Goal: Task Accomplishment & Management: Use online tool/utility

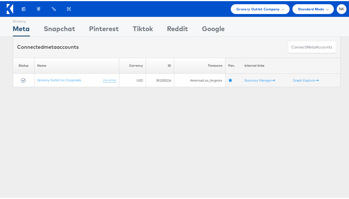
click at [10, 10] on icon at bounding box center [10, 8] width 6 height 10
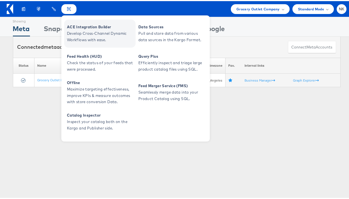
click at [78, 27] on span "ACE Integration Builder" at bounding box center [100, 26] width 67 height 6
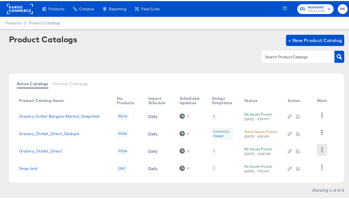
click at [319, 149] on icon "button" at bounding box center [321, 148] width 5 height 5
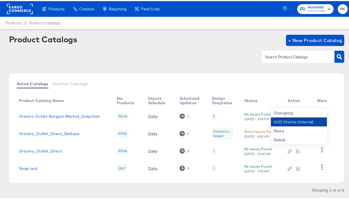
click at [301, 120] on div "HUD Checks (Internal)" at bounding box center [299, 120] width 56 height 9
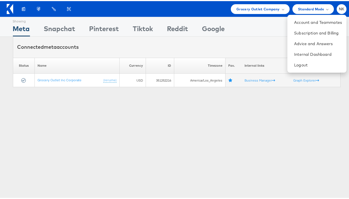
click at [10, 5] on icon at bounding box center [10, 8] width 6 height 10
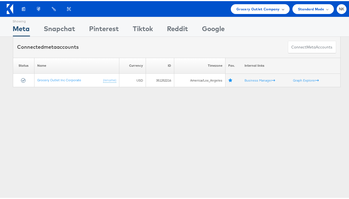
click at [236, 3] on div "Grocery Outlet Company" at bounding box center [260, 8] width 59 height 10
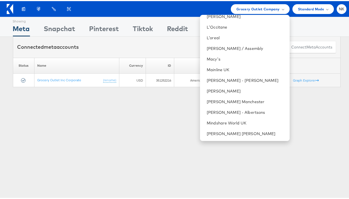
scroll to position [504, 0]
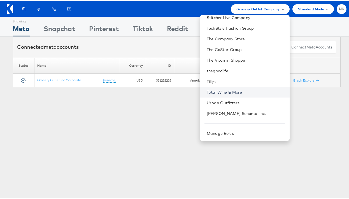
click at [233, 90] on link "Total Wine & More" at bounding box center [246, 91] width 78 height 6
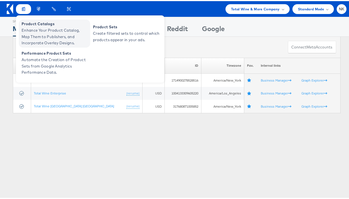
click at [37, 29] on span "Enhance Your Product Catalog, Map Them to Publishers, and Incorporate Overlay D…" at bounding box center [55, 35] width 67 height 19
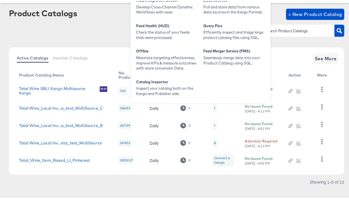
scroll to position [29, 0]
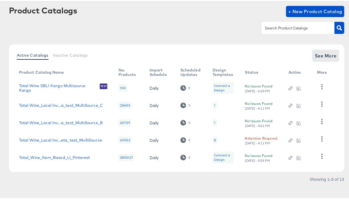
click at [317, 51] on span "See More" at bounding box center [326, 55] width 22 height 8
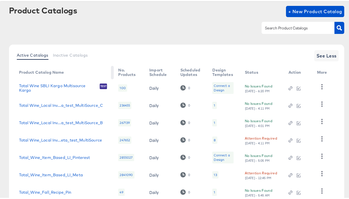
click at [65, 73] on th "Product Catalog Name" at bounding box center [64, 71] width 99 height 13
click at [91, 42] on div "Product Catalogs + New Product Catalog Active Catalogs Inactive Catalogs See Le…" at bounding box center [176, 138] width 335 height 267
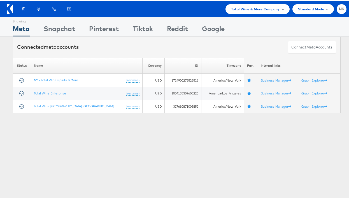
click at [11, 9] on icon at bounding box center [11, 8] width 3 height 10
click at [13, 8] on icon at bounding box center [11, 8] width 3 height 10
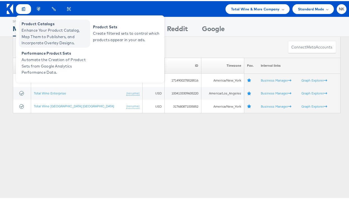
click at [28, 23] on span "Product Catalogs" at bounding box center [55, 23] width 67 height 6
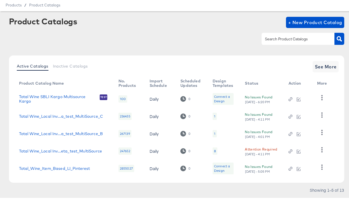
scroll to position [19, 0]
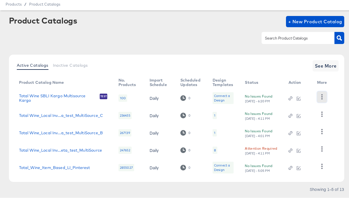
click at [322, 95] on icon "button" at bounding box center [321, 95] width 5 height 5
click at [264, 55] on div "Active Catalogs Inactive Catalogs See More Product Catalog Name No. Products Im…" at bounding box center [176, 116] width 335 height 127
click at [322, 115] on icon "button" at bounding box center [321, 112] width 5 height 5
click at [334, 144] on div "Product Catalog Name No. Products Import Schedule Scheduled Updates Design Temp…" at bounding box center [177, 125] width 324 height 100
click at [323, 145] on icon "button" at bounding box center [321, 147] width 5 height 5
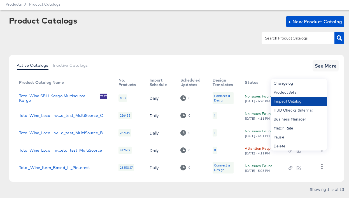
click at [313, 103] on div "Inspect Catalog" at bounding box center [299, 99] width 56 height 9
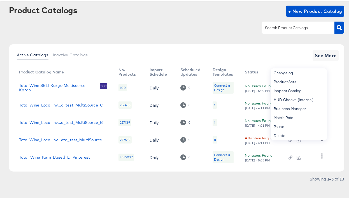
scroll to position [27, 0]
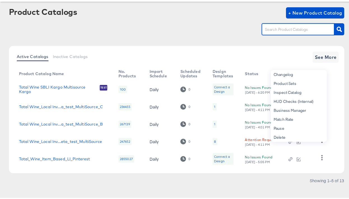
click at [280, 31] on input "text" at bounding box center [294, 28] width 60 height 6
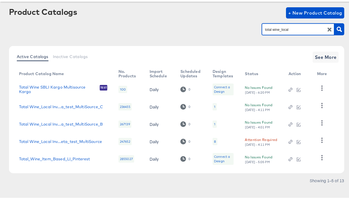
type input "total wine_local"
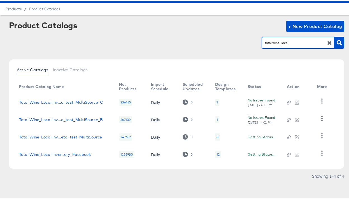
scroll to position [14, 0]
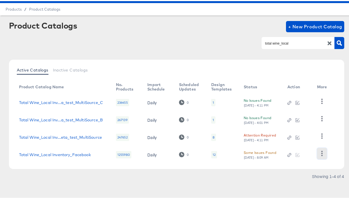
click at [320, 151] on icon "button" at bounding box center [321, 151] width 5 height 5
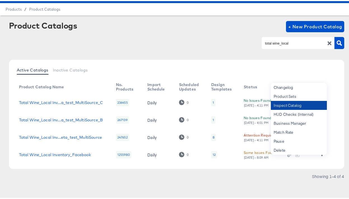
click at [293, 105] on div "Inspect Catalog" at bounding box center [299, 104] width 56 height 9
click at [197, 31] on div "Product Catalogs + New Product Catalog" at bounding box center [176, 25] width 335 height 11
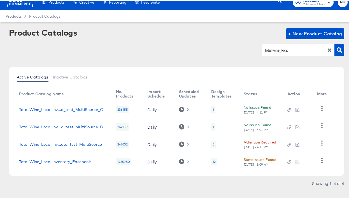
scroll to position [3, 0]
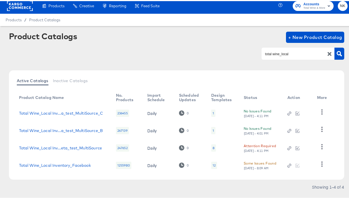
click at [20, 3] on rect at bounding box center [20, 5] width 26 height 10
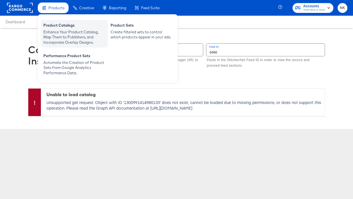
click at [61, 28] on div "Product Catalogs" at bounding box center [74, 26] width 62 height 7
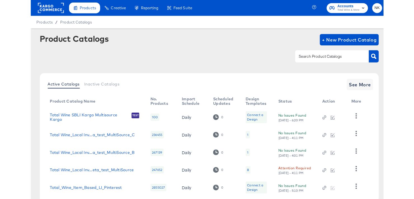
scroll to position [17, 0]
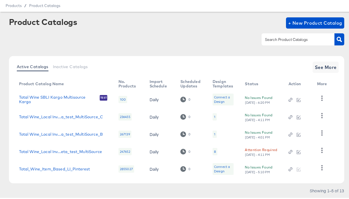
click at [269, 40] on input "text" at bounding box center [294, 38] width 60 height 6
paste input "4542"
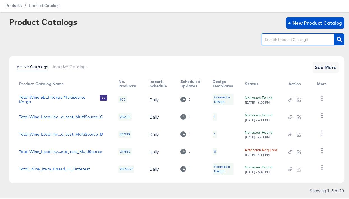
type input "4542"
drag, startPoint x: 272, startPoint y: 41, endPoint x: 255, endPoint y: 40, distance: 17.4
click at [255, 40] on div "4542" at bounding box center [176, 38] width 335 height 13
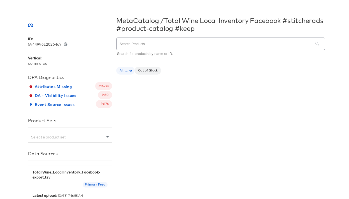
scroll to position [55, 0]
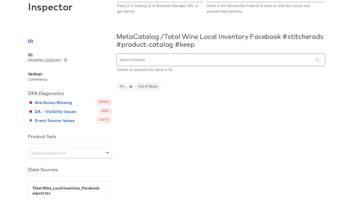
click at [180, 60] on input "text" at bounding box center [214, 59] width 196 height 12
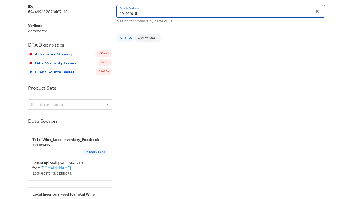
scroll to position [105, 0]
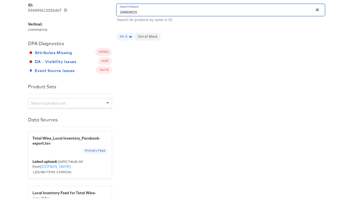
click at [146, 9] on input "194604015" at bounding box center [214, 9] width 196 height 12
type input "1"
type input "P141067"
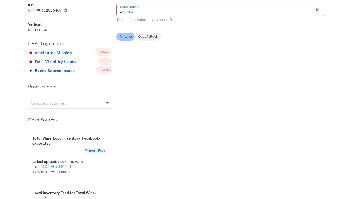
click at [126, 38] on div "All: ..." at bounding box center [125, 36] width 18 height 8
click at [127, 37] on span "All: ..." at bounding box center [125, 35] width 18 height 4
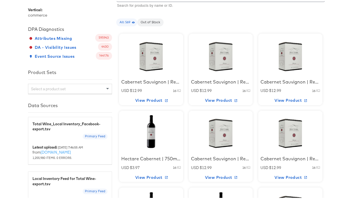
scroll to position [102, 0]
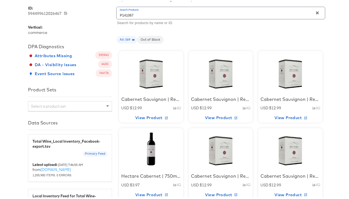
click at [159, 72] on div at bounding box center [151, 70] width 48 height 35
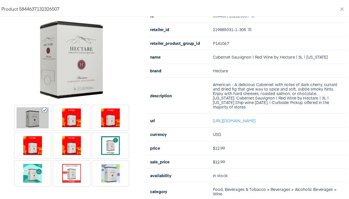
scroll to position [64, 0]
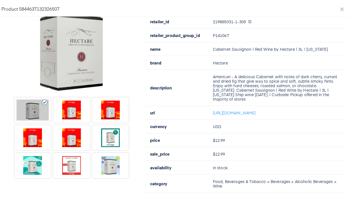
click at [115, 137] on div at bounding box center [110, 136] width 32 height 21
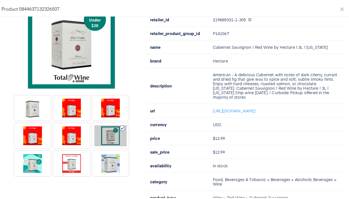
scroll to position [81, 0]
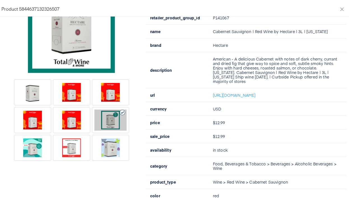
click at [76, 125] on div at bounding box center [71, 118] width 32 height 21
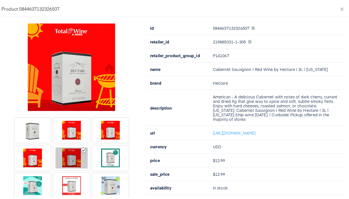
scroll to position [42, 0]
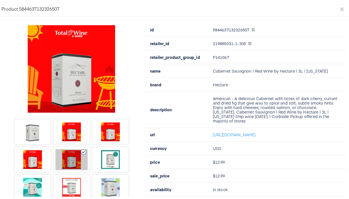
click at [75, 131] on div at bounding box center [71, 130] width 32 height 21
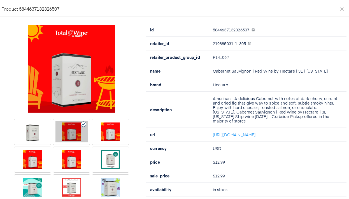
click at [38, 129] on div at bounding box center [33, 130] width 32 height 21
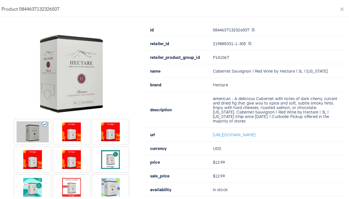
click at [60, 135] on div at bounding box center [71, 130] width 32 height 21
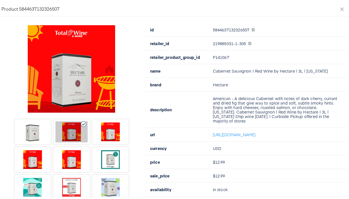
click at [99, 130] on div at bounding box center [110, 130] width 32 height 21
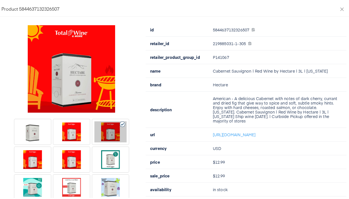
click at [72, 138] on div at bounding box center [71, 130] width 32 height 21
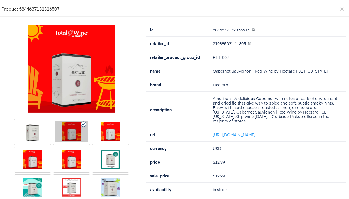
click at [72, 154] on div at bounding box center [71, 158] width 32 height 21
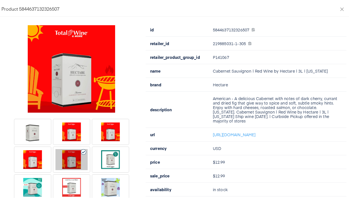
click at [99, 154] on div at bounding box center [110, 158] width 32 height 21
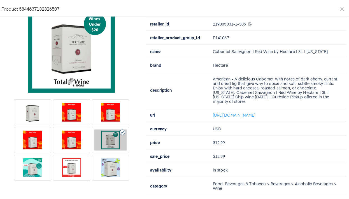
scroll to position [68, 0]
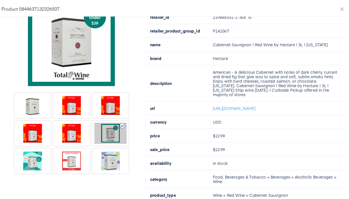
click at [46, 161] on div at bounding box center [32, 159] width 37 height 25
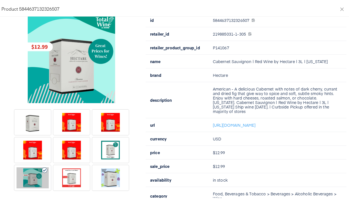
scroll to position [69, 0]
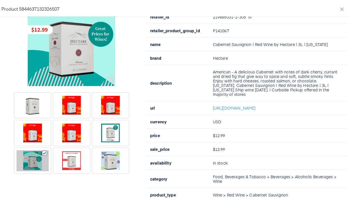
click at [112, 128] on div at bounding box center [110, 131] width 32 height 21
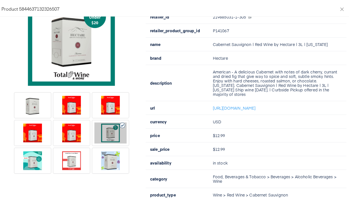
click at [29, 155] on div at bounding box center [33, 159] width 32 height 21
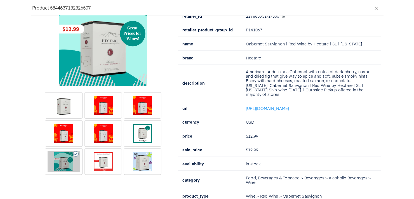
scroll to position [0, 0]
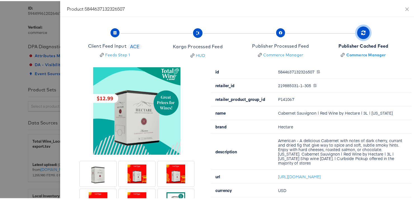
click at [38, 14] on div at bounding box center [209, 99] width 418 height 199
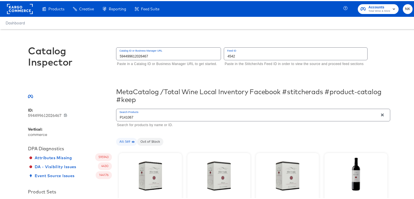
click at [17, 10] on rect at bounding box center [20, 8] width 26 height 10
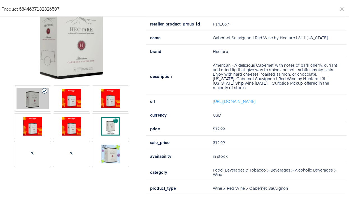
scroll to position [104, 0]
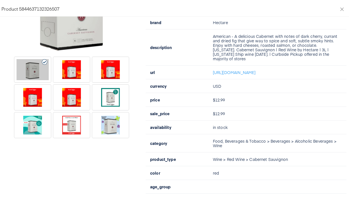
click at [36, 124] on div at bounding box center [33, 123] width 32 height 21
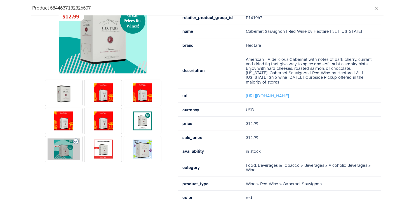
scroll to position [0, 0]
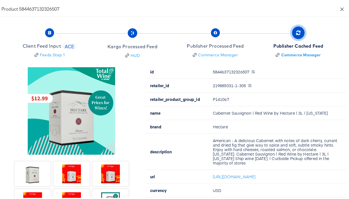
click at [340, 9] on icon "close" at bounding box center [342, 8] width 4 height 4
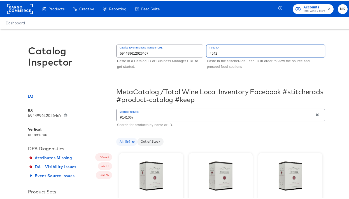
drag, startPoint x: 252, startPoint y: 49, endPoint x: 224, endPoint y: 51, distance: 27.5
click at [224, 51] on input "4542" at bounding box center [265, 50] width 118 height 12
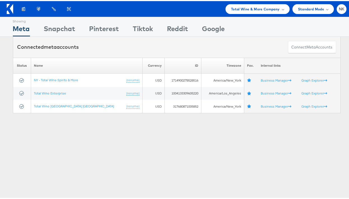
click at [80, 53] on div "Connected meta accounts Connect meta Accounts" at bounding box center [176, 46] width 327 height 21
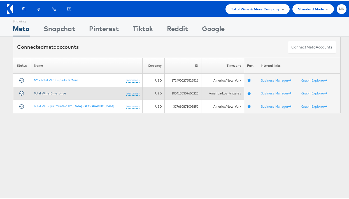
click at [59, 92] on link "Total Wine Enterprise" at bounding box center [50, 92] width 32 height 4
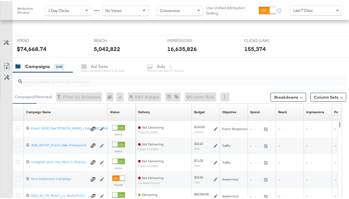
scroll to position [204, 0]
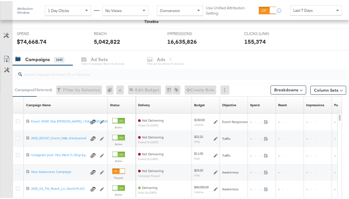
click at [17, 106] on div at bounding box center [19, 104] width 6 height 6
click at [17, 102] on label at bounding box center [18, 103] width 4 height 4
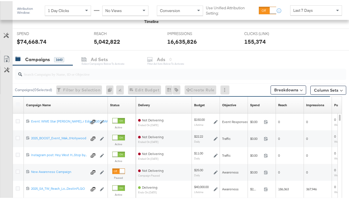
click at [19, 102] on label at bounding box center [18, 103] width 4 height 4
click at [16, 101] on label at bounding box center [18, 103] width 4 height 4
click at [41, 76] on div at bounding box center [180, 72] width 331 height 11
click at [19, 103] on label at bounding box center [18, 103] width 4 height 4
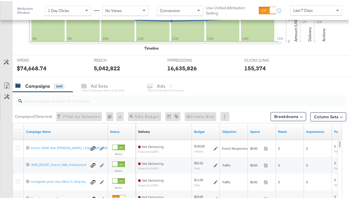
scroll to position [182, 0]
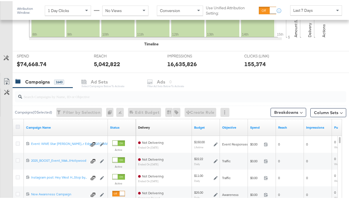
click at [18, 125] on icon at bounding box center [18, 125] width 4 height 4
click at [0, 0] on input "checkbox" at bounding box center [0, 0] width 0 height 0
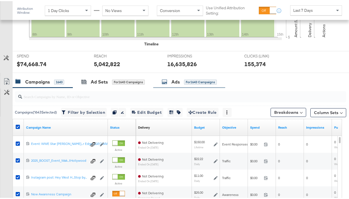
click at [172, 81] on div "Ads for 1643 Campaigns" at bounding box center [188, 81] width 55 height 6
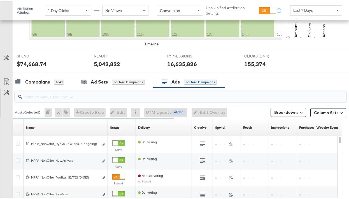
click at [126, 97] on input "search" at bounding box center [169, 93] width 295 height 11
paste input "6642550545981"
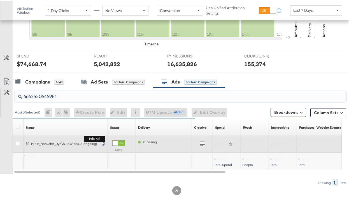
type input "6642550545981"
click at [104, 143] on icon "link" at bounding box center [103, 142] width 3 height 3
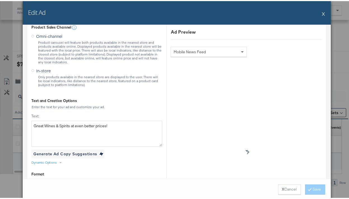
scroll to position [297, 0]
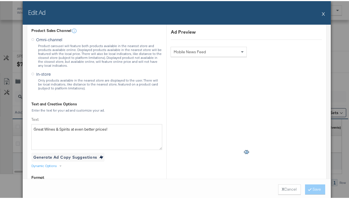
click at [322, 13] on button "X" at bounding box center [323, 12] width 3 height 11
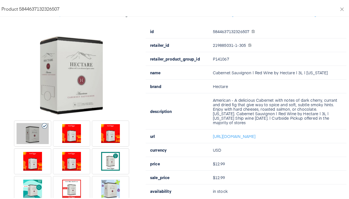
scroll to position [47, 0]
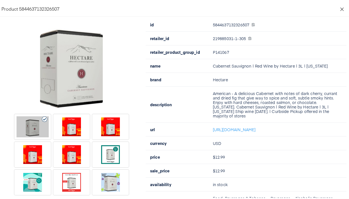
click at [340, 7] on icon "close" at bounding box center [341, 7] width 3 height 3
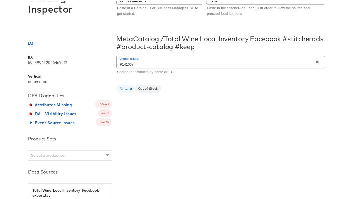
scroll to position [75, 0]
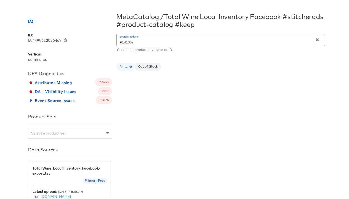
click at [98, 132] on div "Select a product set" at bounding box center [69, 132] width 83 height 10
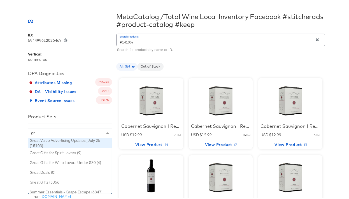
scroll to position [45, 79]
type input "great"
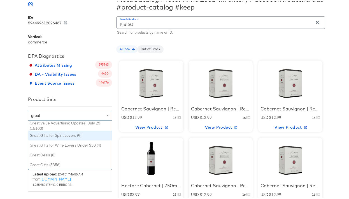
scroll to position [92, 0]
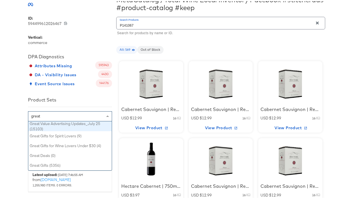
click at [81, 126] on div "Great Value Advertising Updates_July 25 (15103)" at bounding box center [69, 125] width 83 height 10
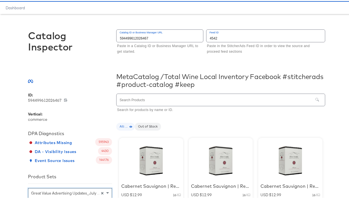
scroll to position [11, 0]
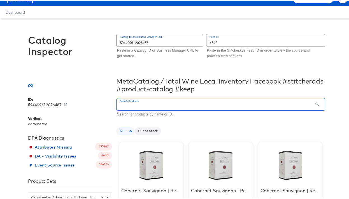
click at [139, 101] on input "text" at bounding box center [214, 103] width 196 height 12
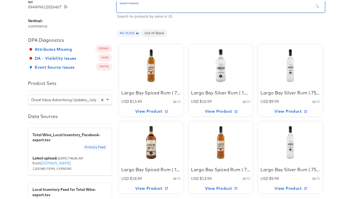
scroll to position [0, 0]
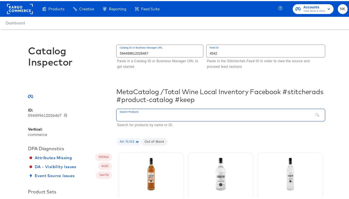
click at [141, 115] on input "text" at bounding box center [214, 114] width 196 height 12
type input "6642550545981"
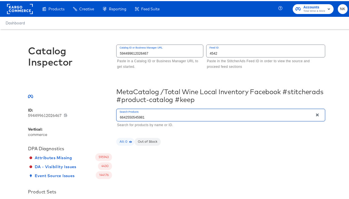
drag, startPoint x: 152, startPoint y: 114, endPoint x: 110, endPoint y: 113, distance: 42.0
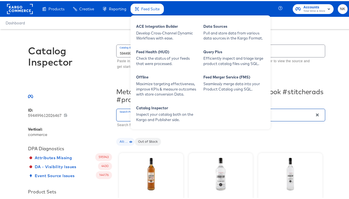
type input "P132552"
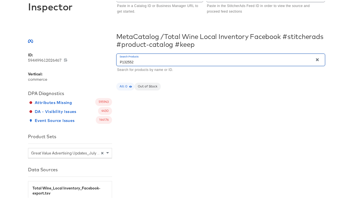
scroll to position [53, 0]
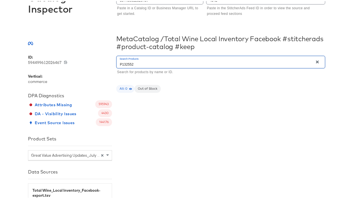
drag, startPoint x: 139, startPoint y: 61, endPoint x: 108, endPoint y: 65, distance: 31.0
click at [109, 65] on div "ID: 594499612026467 594499612026467 Vertical: commerce DPA Diagnostics Attribut…" at bounding box center [176, 168] width 297 height 231
drag, startPoint x: 133, startPoint y: 64, endPoint x: 119, endPoint y: 64, distance: 14.6
click at [119, 64] on input "P132552" at bounding box center [214, 61] width 196 height 12
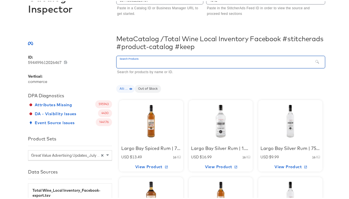
click at [167, 64] on input "text" at bounding box center [214, 61] width 196 height 12
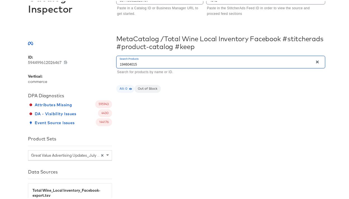
type input "194604015"
drag, startPoint x: 149, startPoint y: 60, endPoint x: 113, endPoint y: 62, distance: 37.0
click at [113, 62] on div "ID: 594499612026467 594499612026467 Vertical: commerce DPA Diagnostics Attribut…" at bounding box center [176, 168] width 297 height 231
drag, startPoint x: 118, startPoint y: 62, endPoint x: 155, endPoint y: 63, distance: 36.9
click at [155, 63] on input "194604015" at bounding box center [214, 61] width 196 height 12
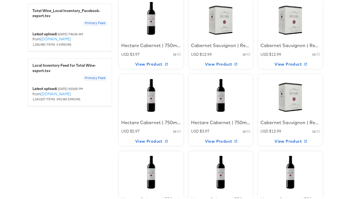
scroll to position [328, 0]
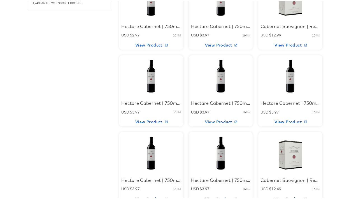
type input "P141067"
click at [152, 78] on div at bounding box center [151, 74] width 48 height 35
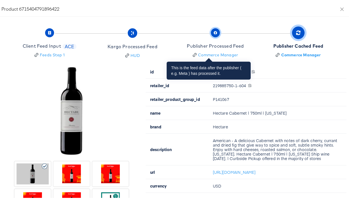
click at [204, 43] on div "Publisher Processed Feed" at bounding box center [215, 45] width 57 height 6
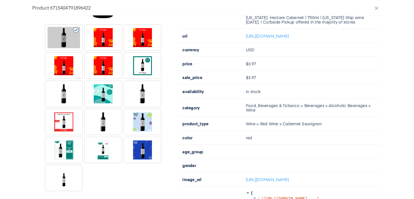
scroll to position [135, 0]
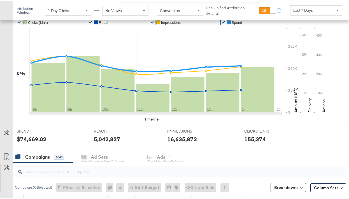
scroll to position [165, 0]
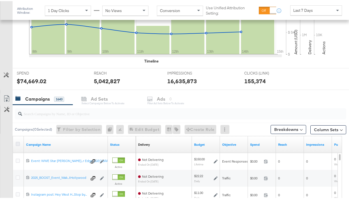
click at [18, 141] on icon at bounding box center [18, 143] width 4 height 4
click at [0, 0] on input "checkbox" at bounding box center [0, 0] width 0 height 0
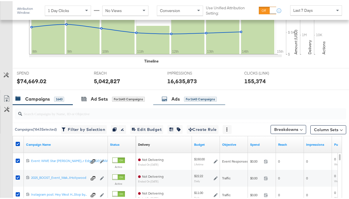
click at [169, 95] on div "Ads for 1643 Campaigns" at bounding box center [188, 98] width 55 height 6
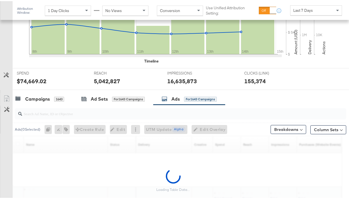
click at [139, 109] on input "search" at bounding box center [169, 110] width 295 height 11
paste input "1004133309605220"
type input "1004133309605220"
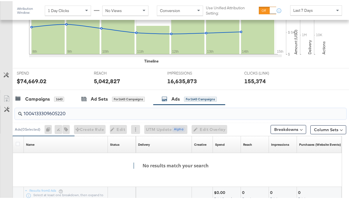
click at [139, 107] on input "1004133309605220" at bounding box center [169, 110] width 295 height 11
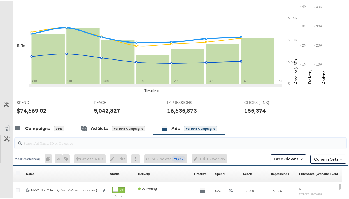
scroll to position [207, 0]
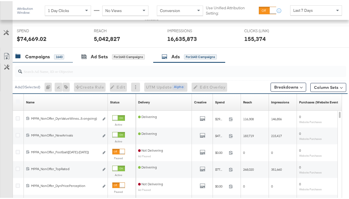
click at [53, 57] on div "Campaigns 1643" at bounding box center [39, 55] width 49 height 6
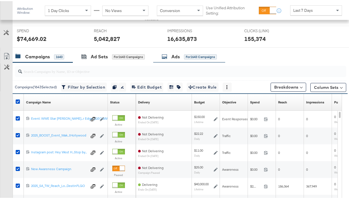
click at [174, 55] on div "Ads" at bounding box center [175, 55] width 8 height 6
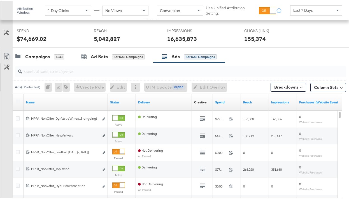
click at [101, 74] on div at bounding box center [180, 70] width 331 height 11
paste input "6642550545981"
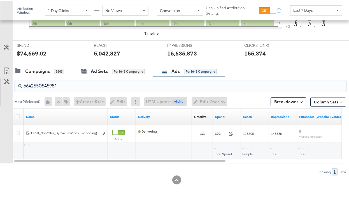
scroll to position [193, 0]
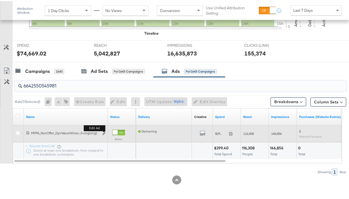
click at [104, 130] on b "Edit ad" at bounding box center [95, 127] width 22 height 6
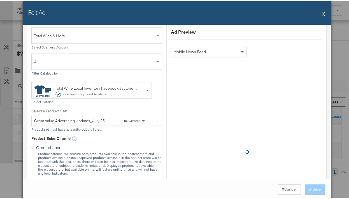
scroll to position [182, 0]
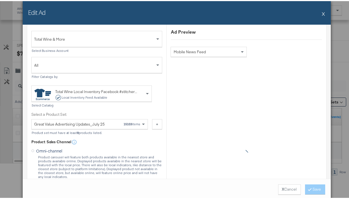
scroll to position [200, 0]
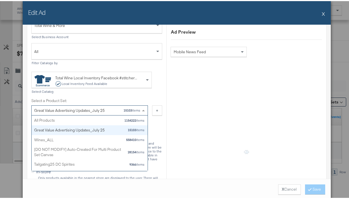
click at [102, 111] on div "Great Value Advertising Updates_July 25 15103 items" at bounding box center [87, 109] width 106 height 10
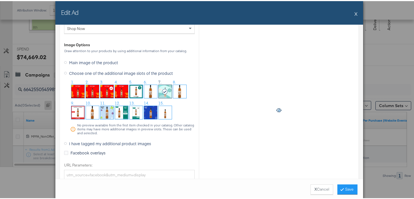
scroll to position [732, 0]
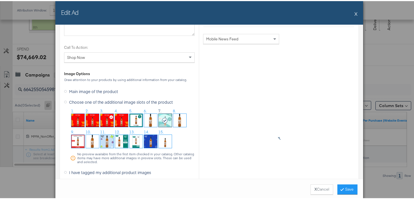
click at [145, 121] on img at bounding box center [150, 119] width 13 height 13
click at [167, 119] on img at bounding box center [165, 119] width 13 height 13
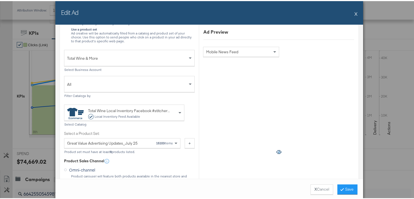
scroll to position [172, 0]
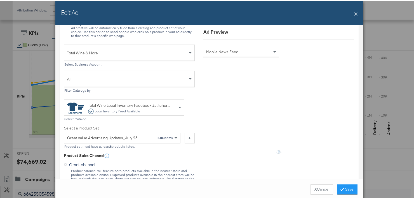
click at [122, 137] on div "Great Value Advertising Updates_July 25" at bounding box center [102, 137] width 71 height 10
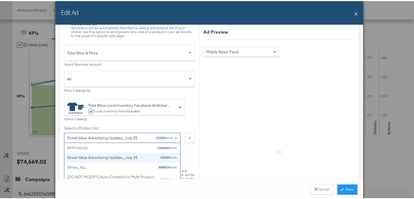
scroll to position [10, 0]
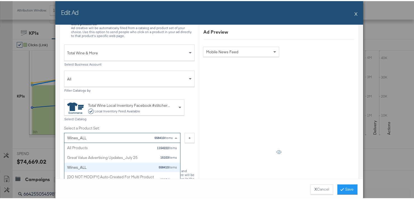
click at [155, 139] on div "Wines_ALL 558410 items" at bounding box center [120, 137] width 106 height 10
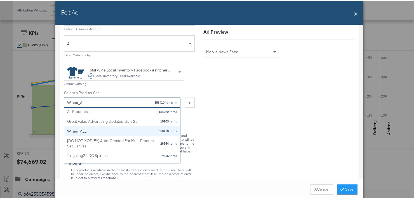
scroll to position [0, 0]
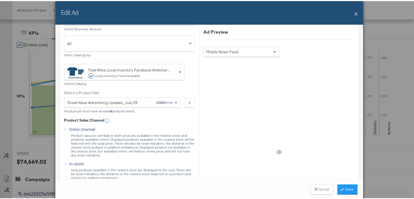
click at [353, 11] on button "X" at bounding box center [356, 12] width 3 height 11
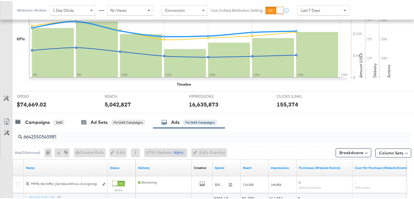
scroll to position [192, 0]
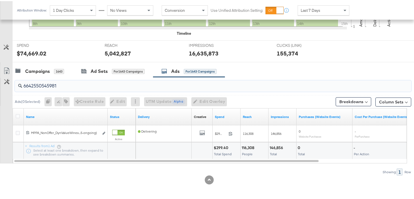
drag, startPoint x: 111, startPoint y: 86, endPoint x: 22, endPoint y: 84, distance: 89.3
click at [22, 84] on input "6642550545981" at bounding box center [199, 82] width 354 height 11
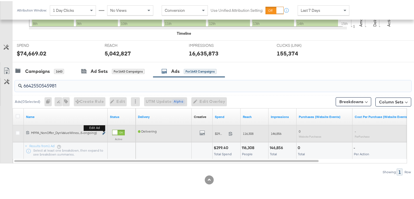
click at [104, 132] on icon "link" at bounding box center [103, 131] width 3 height 3
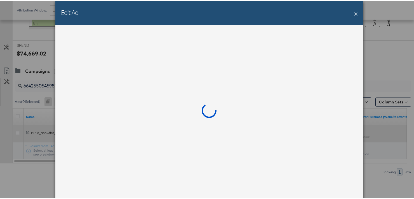
click at [104, 132] on div at bounding box center [209, 111] width 308 height 175
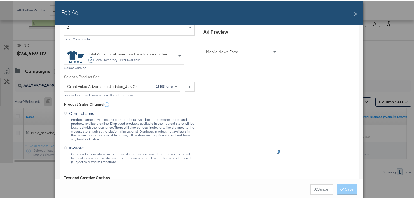
scroll to position [216, 0]
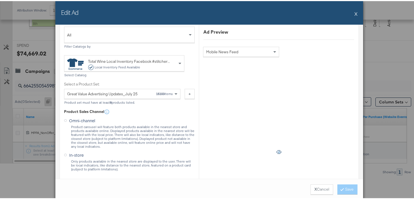
click at [117, 82] on label "Select a Product Set:" at bounding box center [122, 82] width 116 height 5
click at [353, 15] on button "X" at bounding box center [356, 12] width 3 height 11
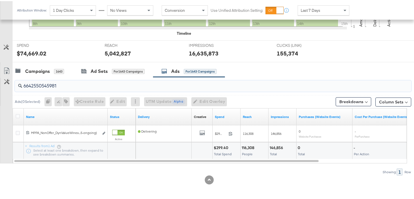
click at [61, 84] on input "6642550545981" at bounding box center [199, 82] width 354 height 11
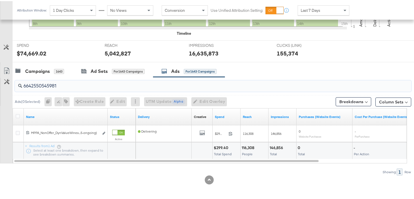
click at [61, 84] on input "6642550545981" at bounding box center [199, 82] width 354 height 11
drag, startPoint x: 61, startPoint y: 84, endPoint x: 23, endPoint y: 84, distance: 38.1
click at [23, 84] on input "6642550545981" at bounding box center [199, 82] width 354 height 11
click at [173, 83] on input "6642550545981" at bounding box center [199, 82] width 354 height 11
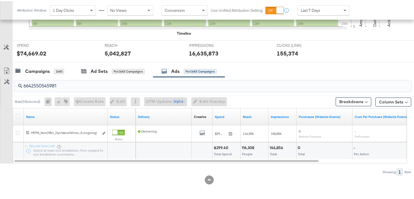
click at [173, 83] on input "6642550545981" at bounding box center [199, 82] width 354 height 11
drag, startPoint x: 173, startPoint y: 83, endPoint x: 23, endPoint y: 80, distance: 149.8
click at [23, 80] on input "6642550545981" at bounding box center [199, 82] width 354 height 11
paste input "8666170691"
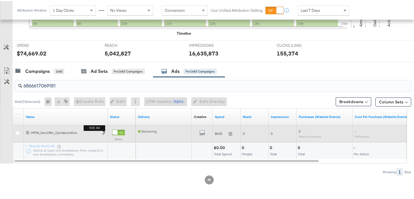
type input "6866617069181"
click at [104, 134] on button "Edit ad" at bounding box center [103, 132] width 3 height 6
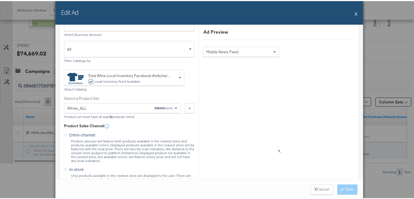
scroll to position [202, 0]
click at [134, 79] on div "Local Inventory Feed Available" at bounding box center [117, 80] width 46 height 4
click at [134, 97] on label "Select a Product Set:" at bounding box center [122, 96] width 116 height 5
click at [353, 13] on button "X" at bounding box center [356, 12] width 3 height 11
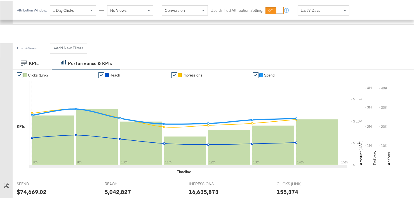
scroll to position [192, 0]
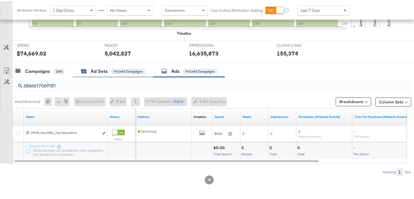
click at [91, 70] on div "Ad Sets" at bounding box center [99, 70] width 17 height 6
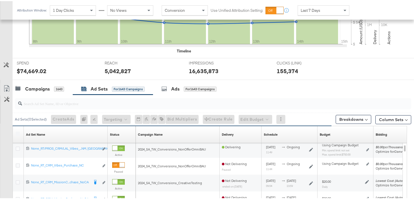
scroll to position [160, 0]
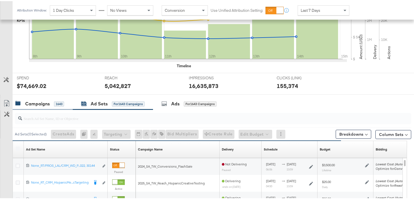
click at [44, 102] on div "Campaigns" at bounding box center [37, 102] width 25 height 6
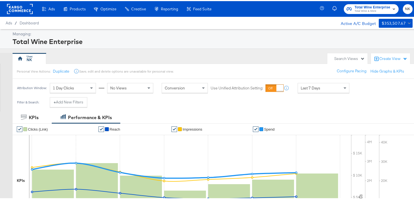
scroll to position [179, 0]
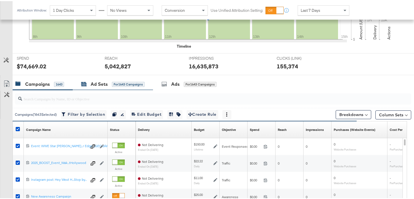
click at [111, 85] on div "Ad Sets for 1643 Campaigns" at bounding box center [113, 83] width 64 height 6
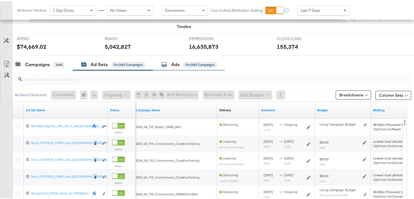
click at [174, 67] on div "Ads for 1643 Campaigns" at bounding box center [189, 63] width 72 height 12
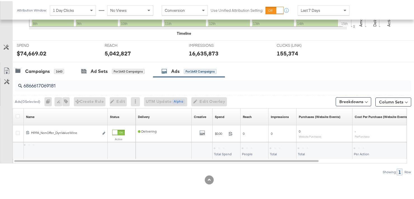
scroll to position [192, 0]
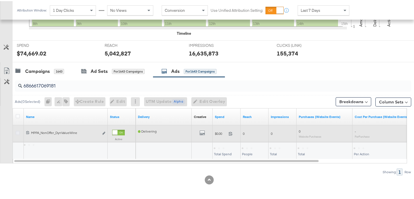
click at [17, 131] on icon at bounding box center [18, 132] width 4 height 4
click at [0, 0] on input "checkbox" at bounding box center [0, 0] width 0 height 0
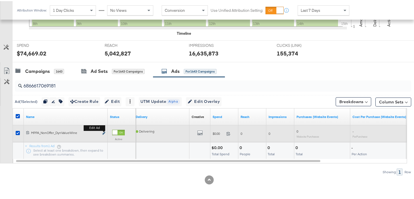
click at [104, 133] on icon "link" at bounding box center [103, 131] width 3 height 3
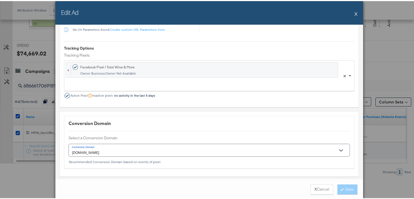
scroll to position [954, 0]
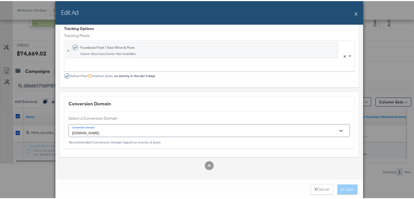
click at [343, 25] on div "Tracking Options" at bounding box center [209, 27] width 291 height 5
click at [352, 13] on div "Edit Ad X" at bounding box center [209, 12] width 308 height 24
click at [353, 15] on button "X" at bounding box center [356, 12] width 3 height 11
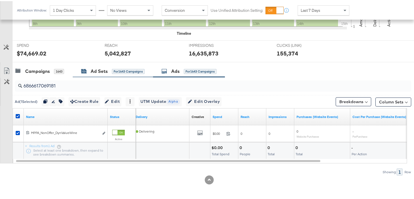
click at [102, 72] on div "Ad Sets" at bounding box center [99, 70] width 17 height 6
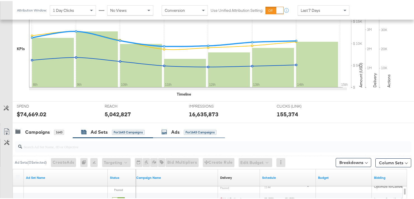
scroll to position [132, 0]
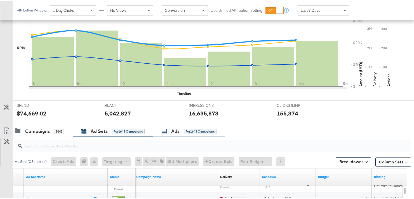
click at [176, 135] on div "Ads for 1643 Campaigns" at bounding box center [189, 130] width 72 height 12
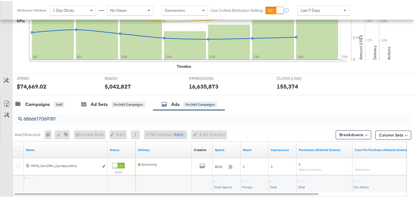
scroll to position [192, 0]
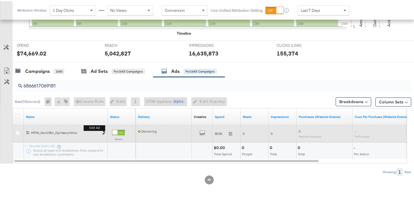
click at [103, 131] on button "Edit ad" at bounding box center [103, 132] width 3 height 6
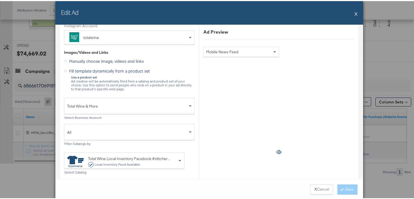
scroll to position [34, 0]
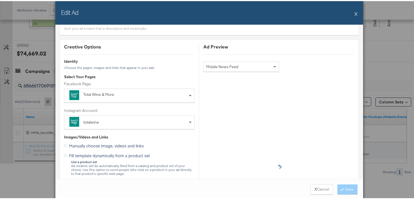
click at [352, 13] on div "Edit Ad X" at bounding box center [209, 12] width 308 height 24
click at [353, 13] on button "X" at bounding box center [356, 12] width 3 height 11
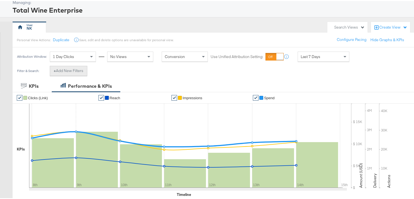
scroll to position [192, 0]
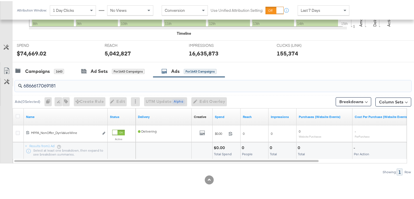
drag, startPoint x: 59, startPoint y: 86, endPoint x: 11, endPoint y: 85, distance: 47.6
click at [11, 85] on div "6866617069181 Ads ( 0 Selected) 0 Rename 0 ads Tags for 0 campaigns Create Rule…" at bounding box center [205, 125] width 411 height 98
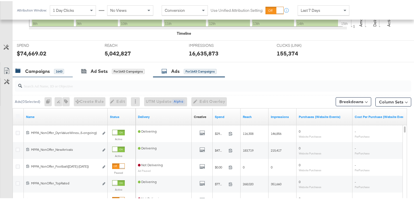
click at [31, 70] on div "Campaigns" at bounding box center [37, 70] width 25 height 6
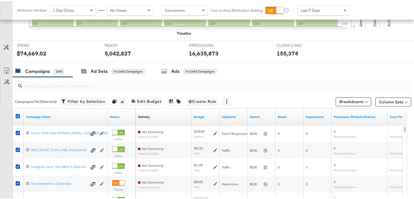
click at [18, 115] on icon at bounding box center [18, 115] width 4 height 4
click at [0, 0] on input "checkbox" at bounding box center [0, 0] width 0 height 0
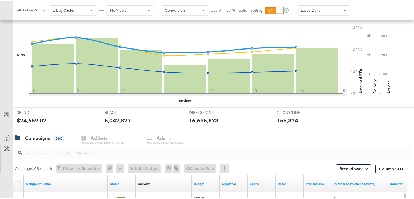
scroll to position [0, 0]
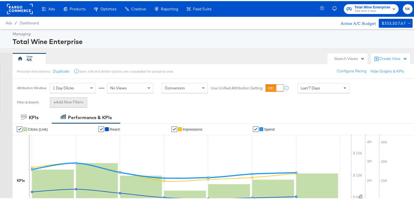
click at [73, 101] on button "+ Add New Filters" at bounding box center [69, 101] width 38 height 10
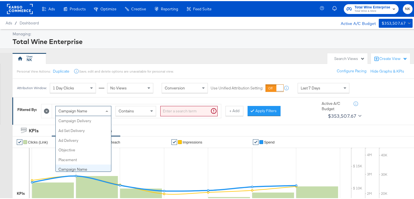
click at [107, 110] on span at bounding box center [107, 109] width 3 height 1
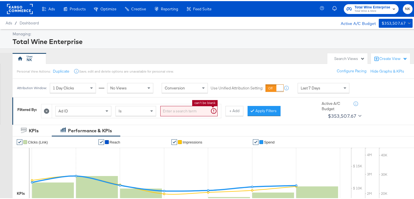
click at [175, 113] on input "search" at bounding box center [188, 110] width 57 height 10
paste input "6866617069181"
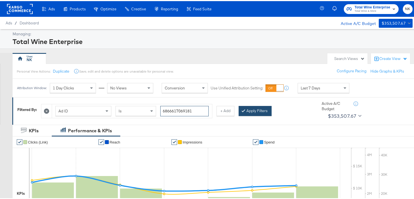
type input "6866617069181"
click at [255, 110] on button "Apply Filters" at bounding box center [255, 110] width 33 height 10
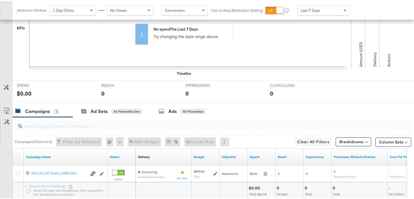
scroll to position [179, 0]
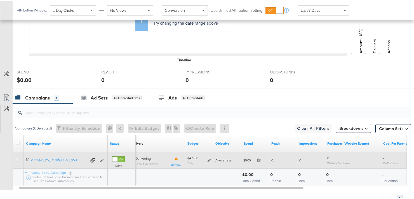
click at [16, 158] on icon at bounding box center [18, 158] width 4 height 4
click at [0, 0] on input "checkbox" at bounding box center [0, 0] width 0 height 0
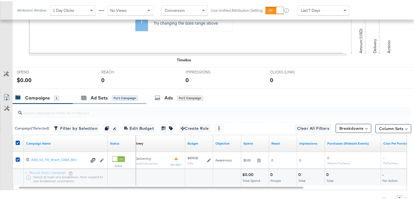
click at [99, 102] on div "Ad Sets for 1 Campaign" at bounding box center [110, 97] width 74 height 12
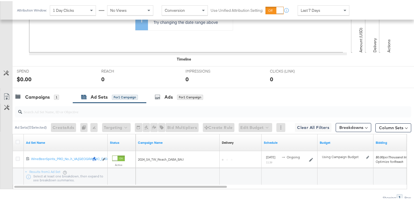
scroll to position [205, 0]
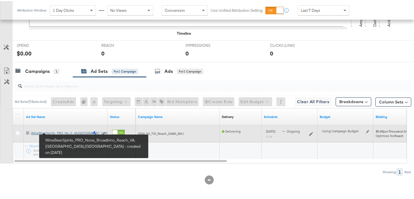
click at [48, 131] on div "WineBeerSpirits_PRO_None_Broad6mo_Reach_VA,NC,GA WineBeerSpirits_PRO_No...h_VA,…" at bounding box center [60, 132] width 58 height 4
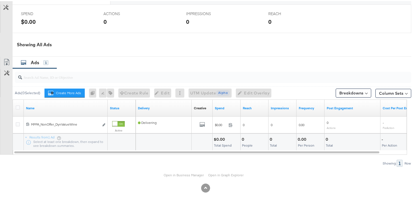
scroll to position [250, 0]
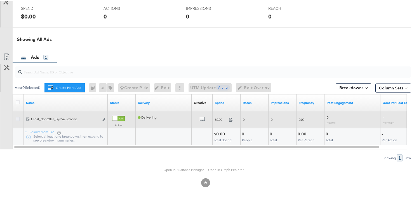
click at [18, 118] on icon at bounding box center [18, 118] width 4 height 4
click at [0, 0] on input "checkbox" at bounding box center [0, 0] width 0 height 0
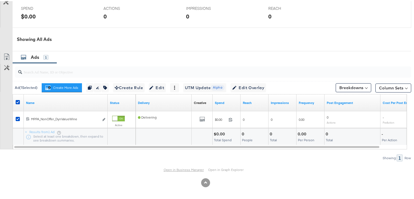
click at [184, 169] on link "Open in Business Manager" at bounding box center [184, 168] width 40 height 4
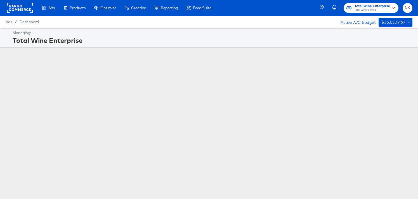
click at [100, 45] on div "Total Wine Enterprise" at bounding box center [212, 41] width 399 height 10
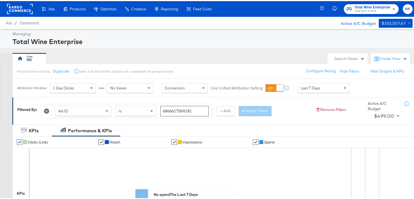
click at [195, 107] on input "6866617069181" at bounding box center [184, 110] width 48 height 10
paste input "6425505459"
type input "6642550545981"
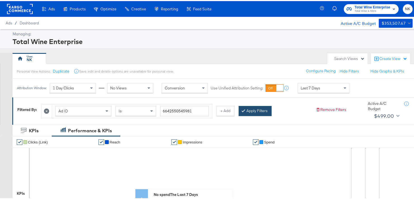
click at [245, 106] on button "Apply Filters" at bounding box center [255, 110] width 33 height 10
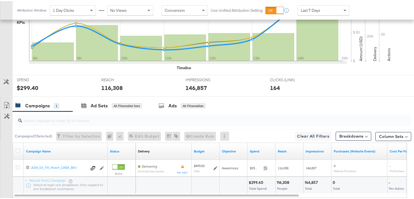
scroll to position [171, 0]
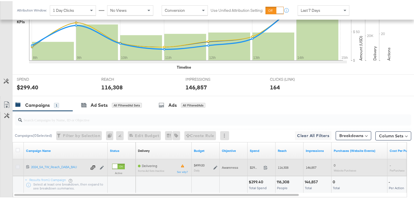
click at [18, 165] on icon at bounding box center [18, 165] width 4 height 4
click at [0, 0] on input "checkbox" at bounding box center [0, 0] width 0 height 0
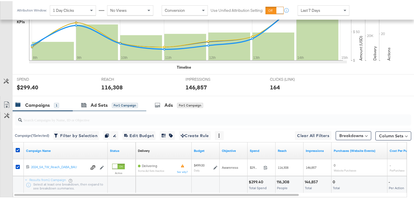
click at [93, 107] on div "Ad Sets for 1 Campaign" at bounding box center [110, 104] width 74 height 12
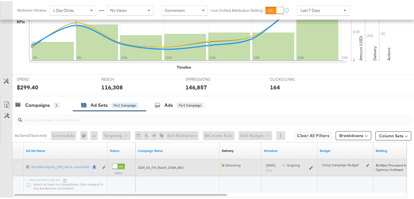
click at [18, 165] on icon at bounding box center [18, 165] width 4 height 4
click at [0, 0] on input "checkbox" at bounding box center [0, 0] width 0 height 0
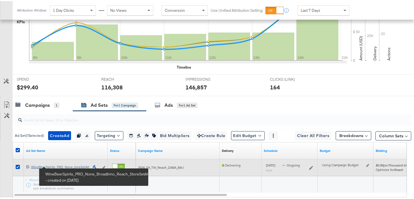
click at [36, 164] on div "WineBeerSpirits_PRO_None_Broad6mo_Reach_StoreSetAll WineBeerSpirits_PRO_None...…" at bounding box center [60, 165] width 58 height 4
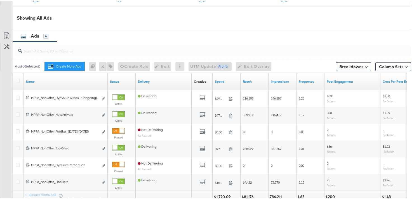
scroll to position [273, 0]
click at [65, 50] on input "search" at bounding box center [199, 46] width 354 height 11
paste input "6642550545981"
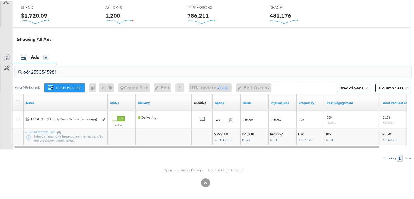
type input "6642550545981"
click at [181, 170] on link "Open in Business Manager" at bounding box center [184, 169] width 40 height 4
